Goal: Transaction & Acquisition: Purchase product/service

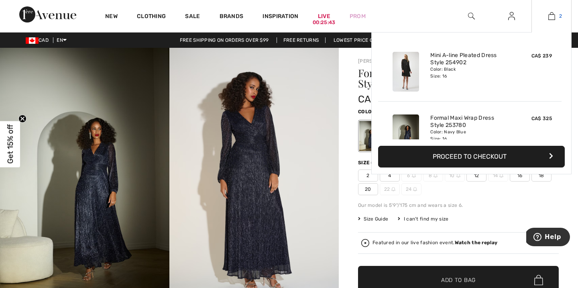
click at [553, 16] on img at bounding box center [551, 16] width 7 height 10
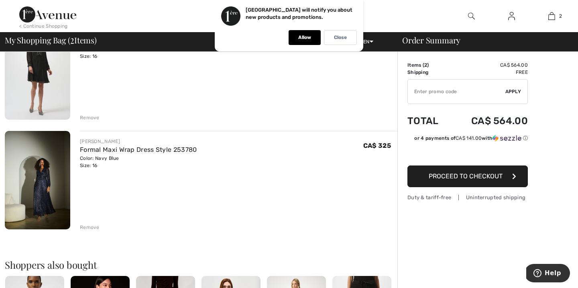
scroll to position [102, 0]
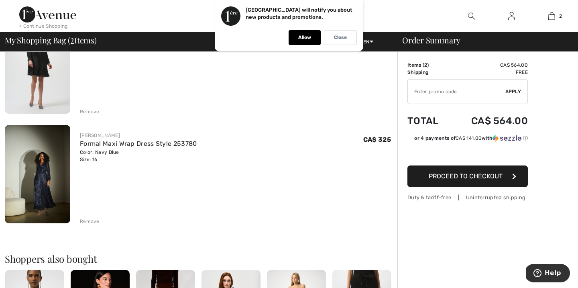
click at [39, 173] on img at bounding box center [37, 174] width 65 height 98
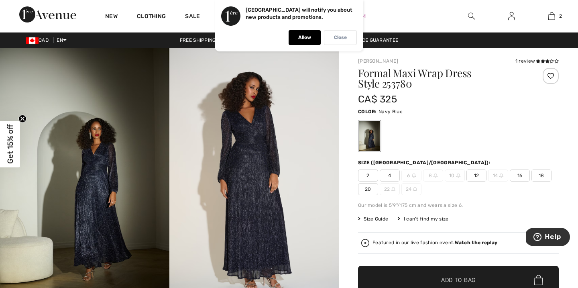
click at [341, 41] on div "Close" at bounding box center [340, 37] width 33 height 15
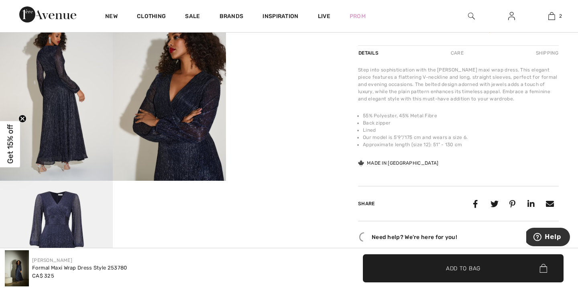
scroll to position [291, 0]
